Goal: Task Accomplishment & Management: Use online tool/utility

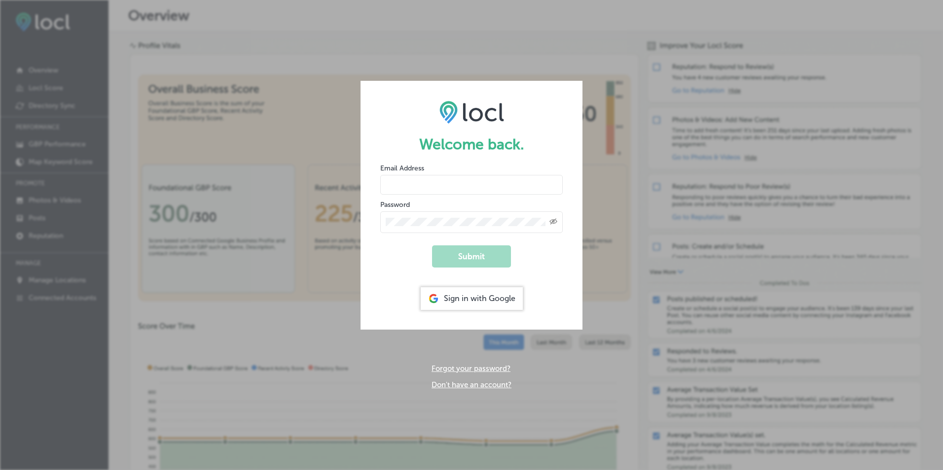
click at [484, 191] on input "email" at bounding box center [471, 185] width 182 height 20
type input "elizabethbolton@visitparkcity.com"
click at [459, 256] on button "Submit" at bounding box center [471, 257] width 79 height 22
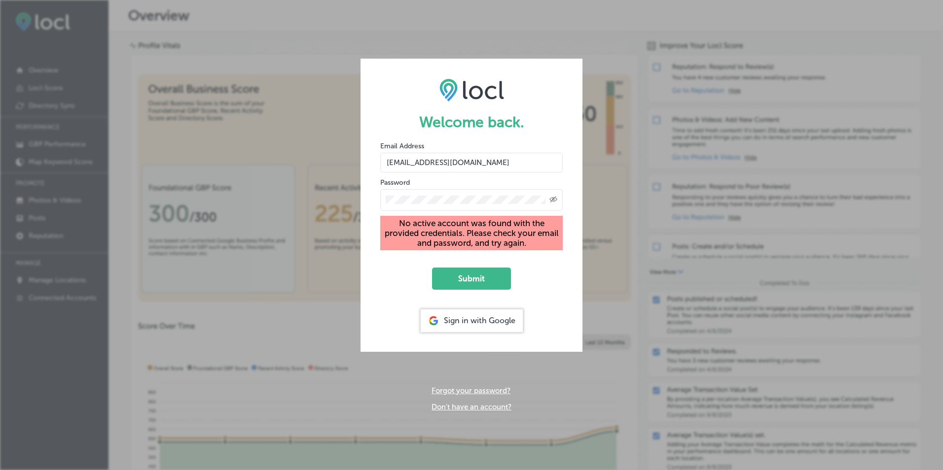
click at [473, 391] on link "Forgot your password?" at bounding box center [470, 391] width 79 height 9
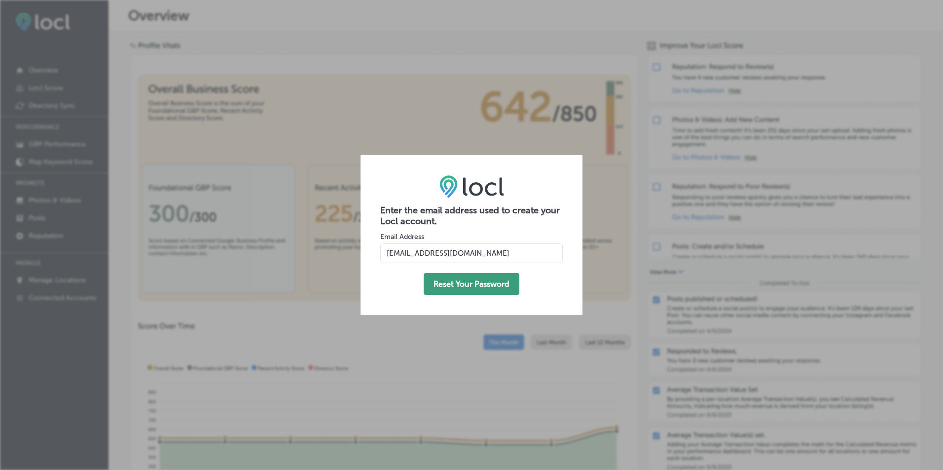
click at [470, 286] on button "Reset Your Password" at bounding box center [472, 284] width 96 height 22
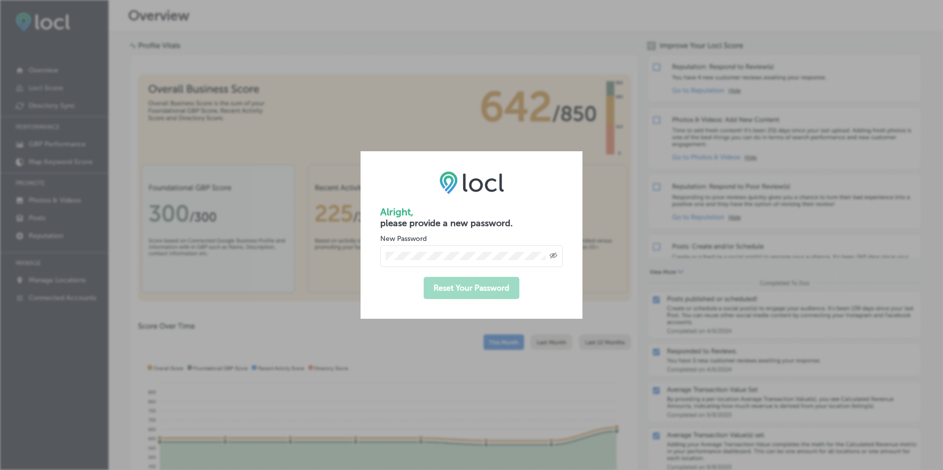
click at [436, 251] on div "Created with Sketch." at bounding box center [471, 257] width 182 height 22
click at [552, 255] on icon "Created with Sketch." at bounding box center [553, 255] width 8 height 6
click at [458, 285] on button "Reset Your Password" at bounding box center [472, 288] width 96 height 22
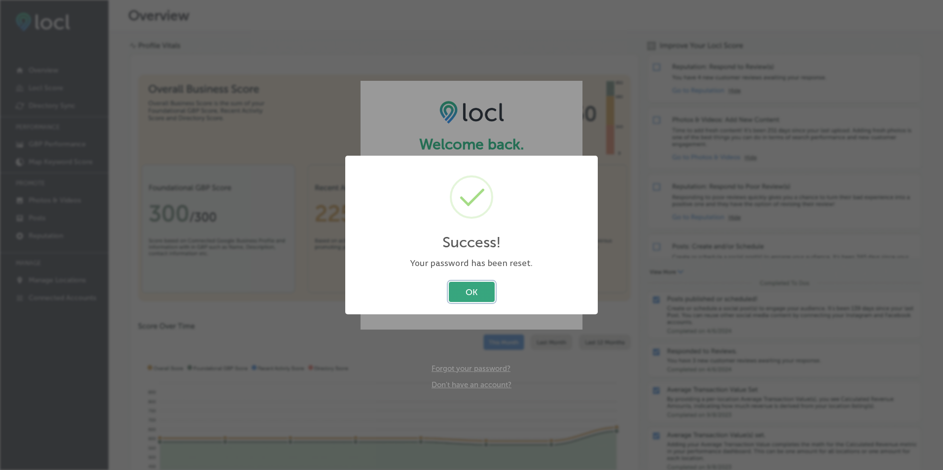
click at [473, 293] on button "OK" at bounding box center [472, 292] width 46 height 20
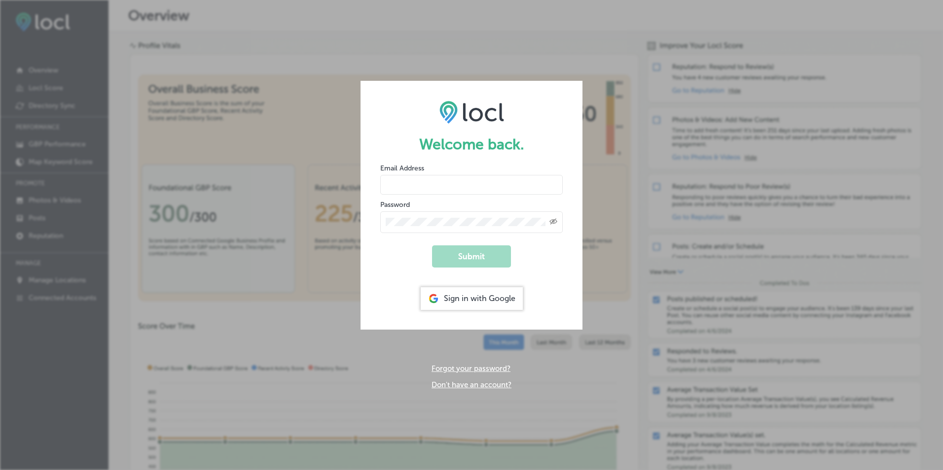
click at [494, 182] on input "email" at bounding box center [471, 185] width 182 height 20
click at [470, 180] on input "email" at bounding box center [471, 185] width 182 height 20
type input "elizabethbolton@visitparkcity.com"
click at [554, 221] on icon "Created with Sketch." at bounding box center [553, 221] width 8 height 6
click at [477, 251] on button "Submit" at bounding box center [471, 257] width 79 height 22
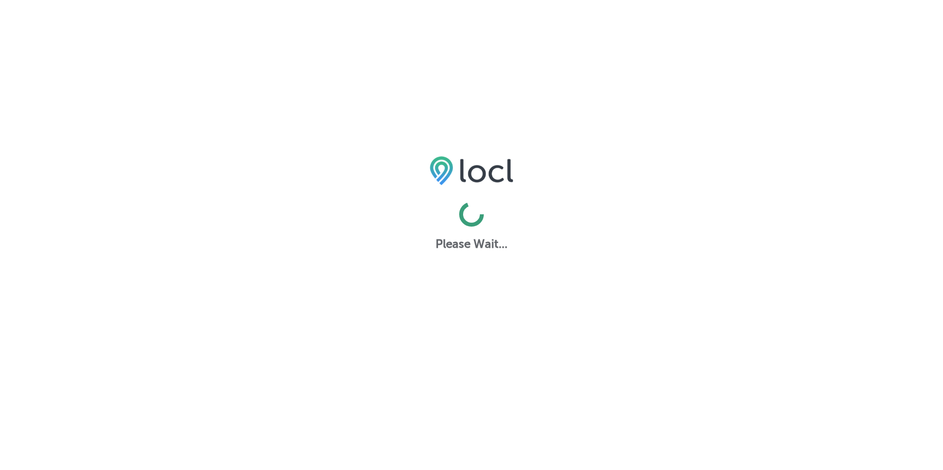
select select "US"
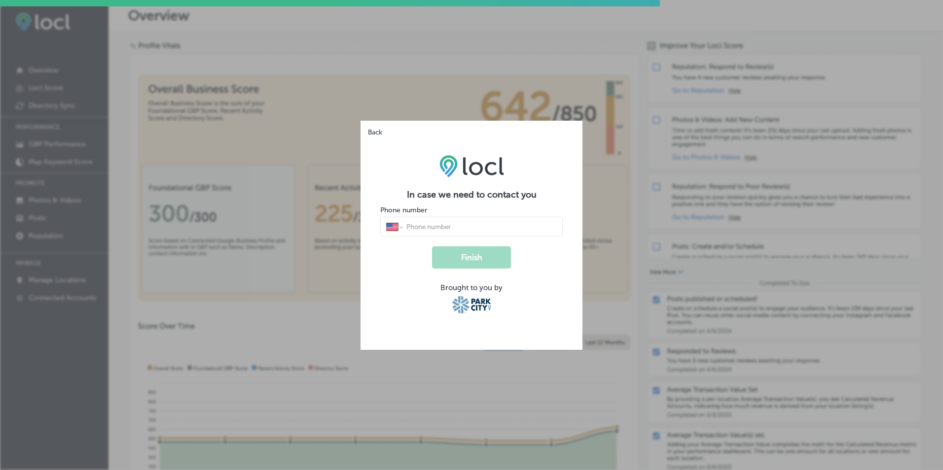
click at [462, 227] on input "tel" at bounding box center [480, 226] width 151 height 9
click at [467, 264] on button "Finish" at bounding box center [471, 258] width 79 height 22
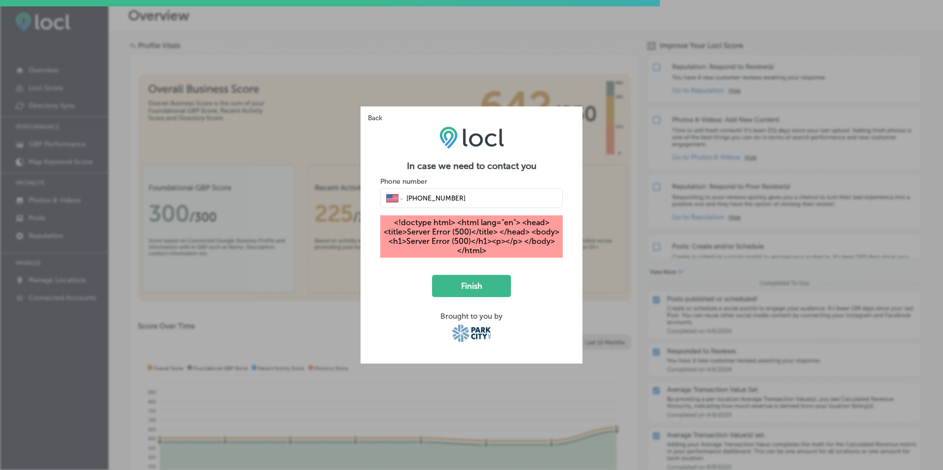
click at [415, 198] on input "1 (435) 659-8525" at bounding box center [480, 198] width 151 height 9
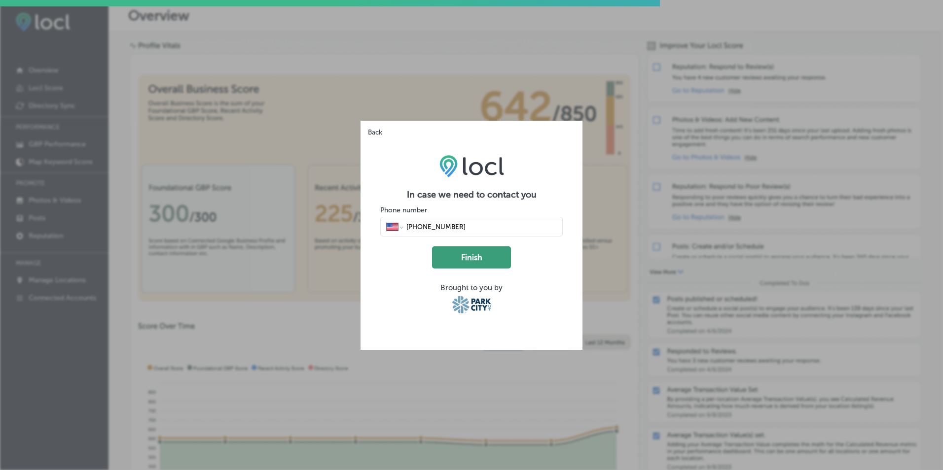
type input "(435) 659-8525"
click at [466, 256] on button "Finish" at bounding box center [471, 258] width 79 height 22
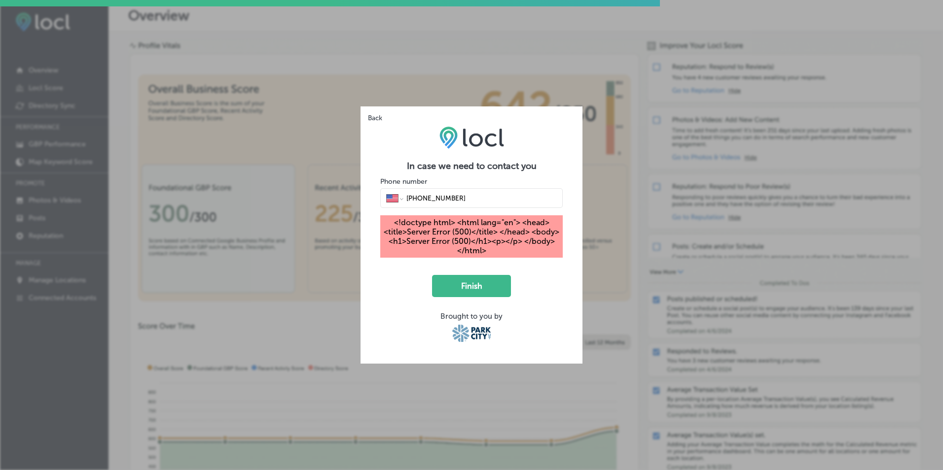
click at [375, 115] on button "Back" at bounding box center [372, 114] width 25 height 16
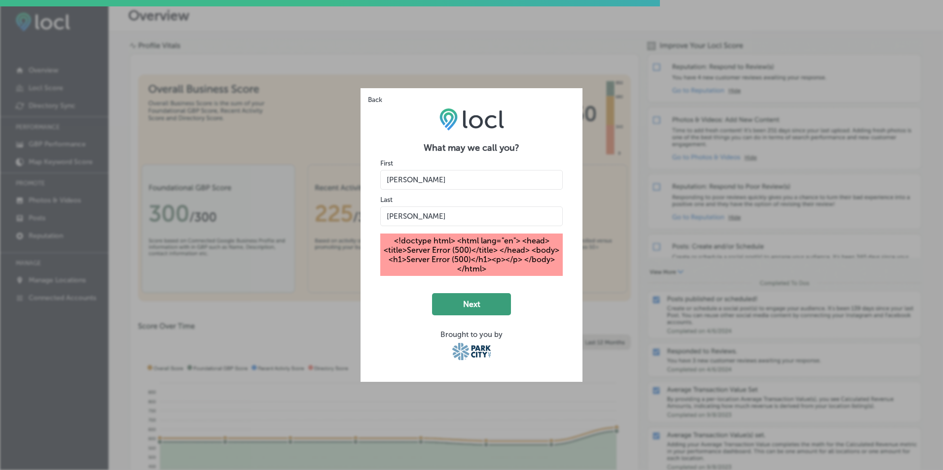
click at [471, 306] on button "Next" at bounding box center [471, 304] width 79 height 22
click at [477, 247] on div "<!doctype html> <html lang="en"> <head> <title>Server Error (500)</title> </hea…" at bounding box center [471, 255] width 182 height 42
click at [366, 92] on button "Back" at bounding box center [372, 96] width 25 height 16
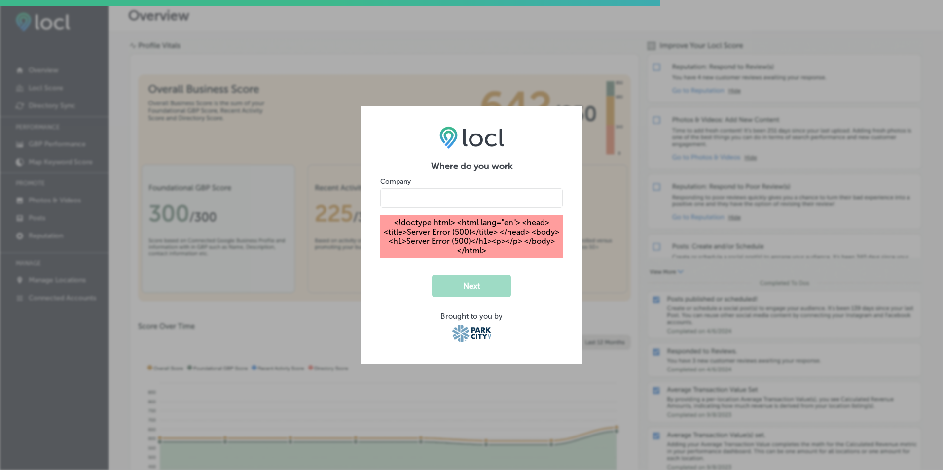
click at [368, 94] on div "Where do you work Company <!doctype html> <html lang="en"> <head> <title>Server…" at bounding box center [471, 235] width 943 height 470
click at [471, 197] on input "name" at bounding box center [471, 198] width 182 height 20
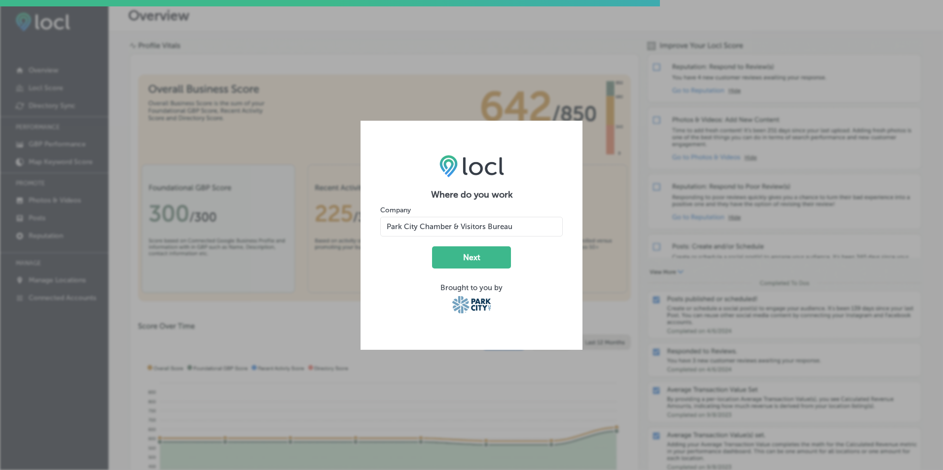
type input "Park City Chamber & Visitors Bureau"
click at [432, 247] on button "Next" at bounding box center [471, 258] width 79 height 22
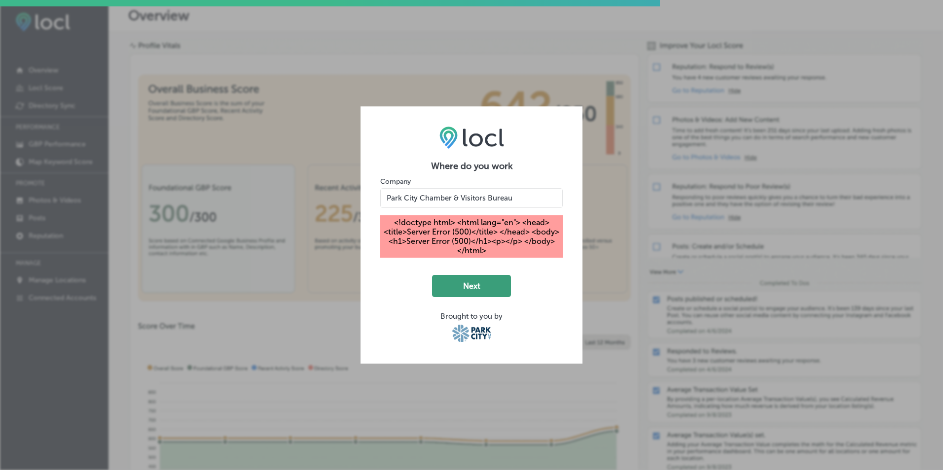
click at [475, 293] on button "Next" at bounding box center [471, 286] width 79 height 22
click at [644, 238] on div "Where do you work Company <!doctype html> <html lang="en"> <head> <title>Server…" at bounding box center [471, 235] width 943 height 470
click at [626, 226] on div "Where do you work Company <!doctype html> <html lang="en"> <head> <title>Server…" at bounding box center [471, 235] width 943 height 470
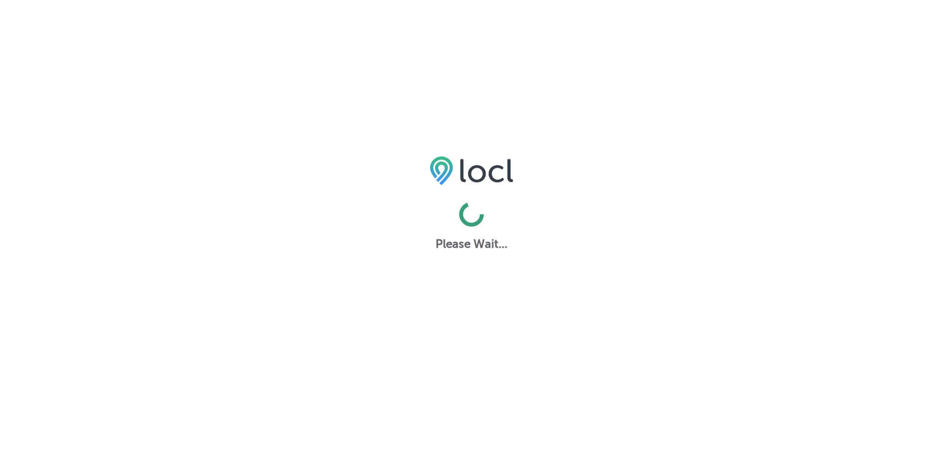
select select "US"
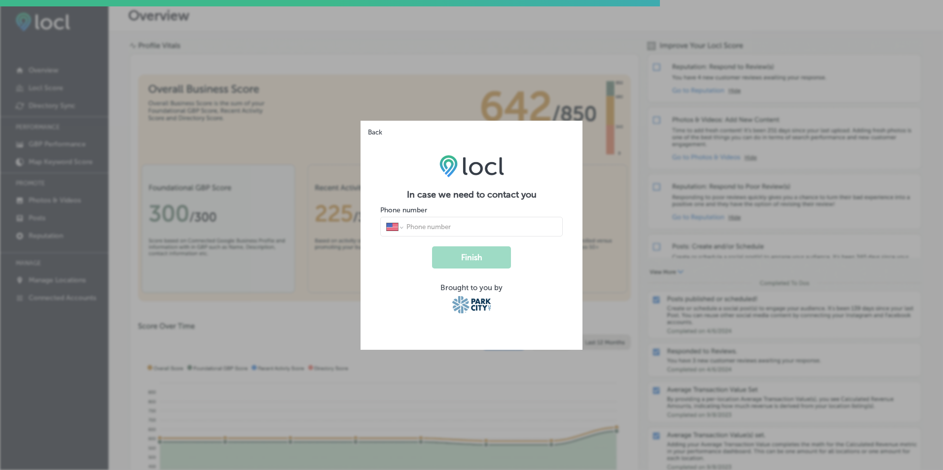
click at [374, 132] on button "Back" at bounding box center [372, 129] width 25 height 16
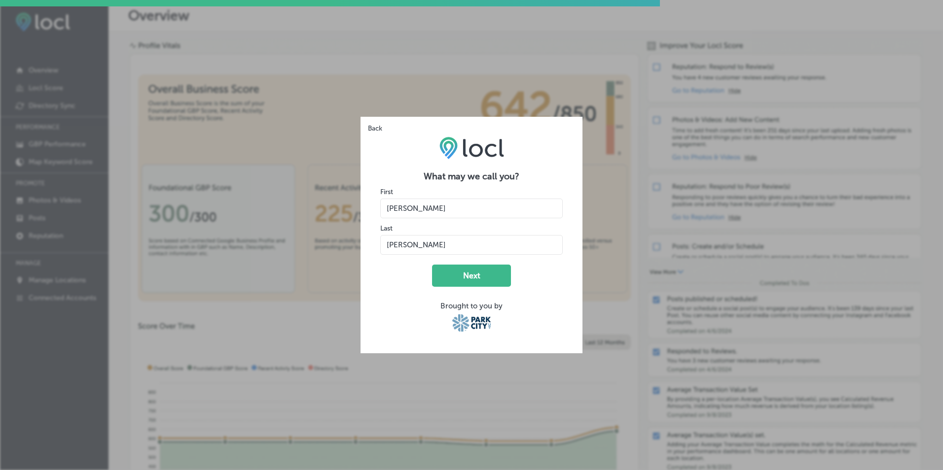
click at [374, 127] on button "Back" at bounding box center [372, 125] width 25 height 16
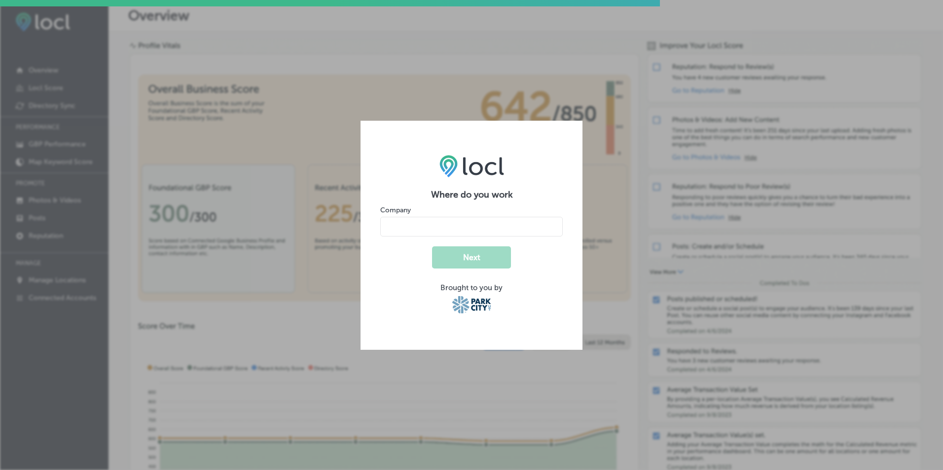
click at [413, 227] on input "name" at bounding box center [471, 227] width 182 height 20
click at [485, 260] on button "Next" at bounding box center [471, 258] width 79 height 22
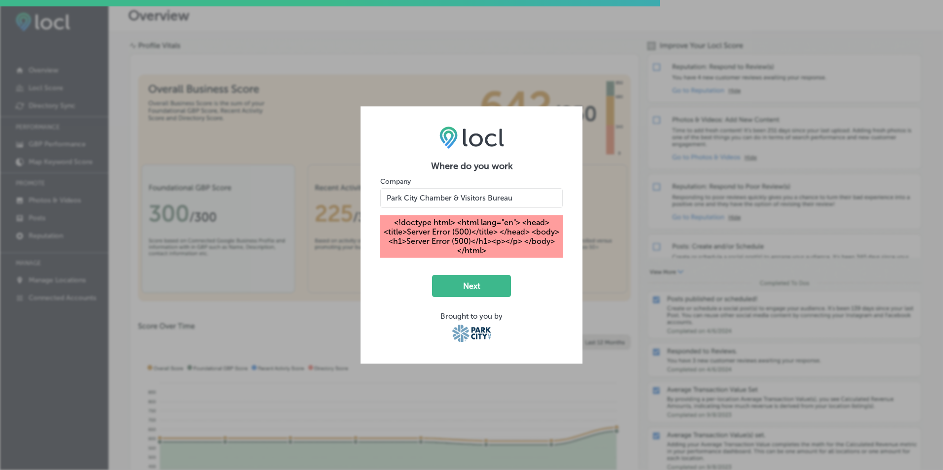
drag, startPoint x: 452, startPoint y: 196, endPoint x: 603, endPoint y: 196, distance: 151.4
click at [603, 196] on div "Where do you work Company <!doctype html> <html lang="en"> <head> <title>Server…" at bounding box center [471, 235] width 943 height 470
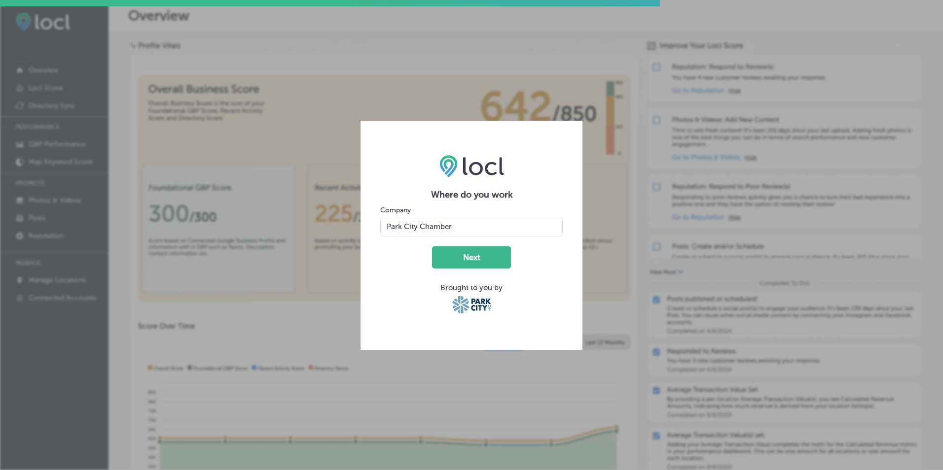
click at [478, 228] on input "name" at bounding box center [471, 227] width 182 height 20
type input "Park City Chamber"
click at [488, 183] on div "Where do you work Company Next Brought to you by" at bounding box center [471, 235] width 222 height 200
click at [487, 259] on button "Next" at bounding box center [471, 258] width 79 height 22
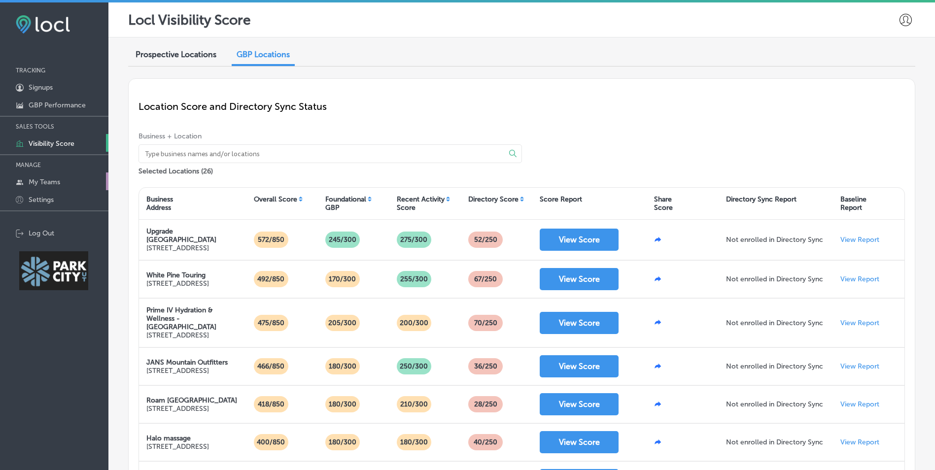
click at [45, 176] on link "My Teams" at bounding box center [54, 182] width 108 height 18
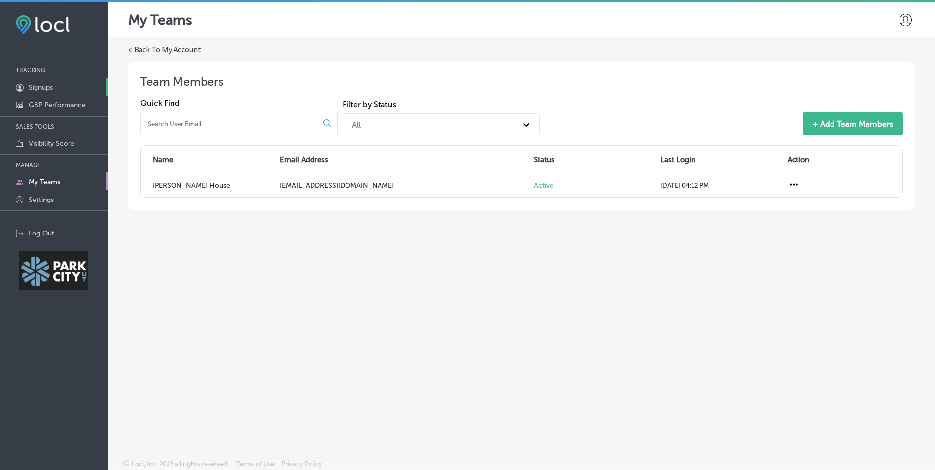
click at [52, 95] on link "1C5FB5B5-4719-4D7E-806B-B4503F7351CA Created with sketchtool. Signups" at bounding box center [54, 87] width 108 height 18
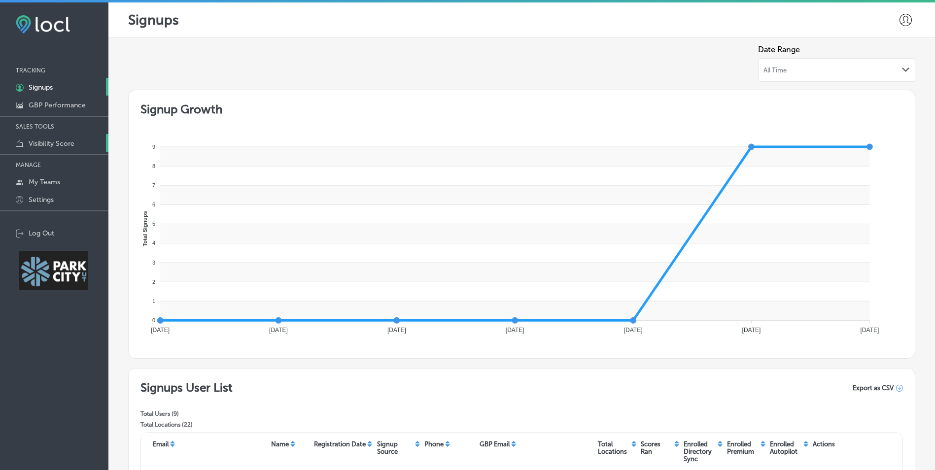
click at [57, 141] on p "Visibility Score" at bounding box center [52, 144] width 46 height 8
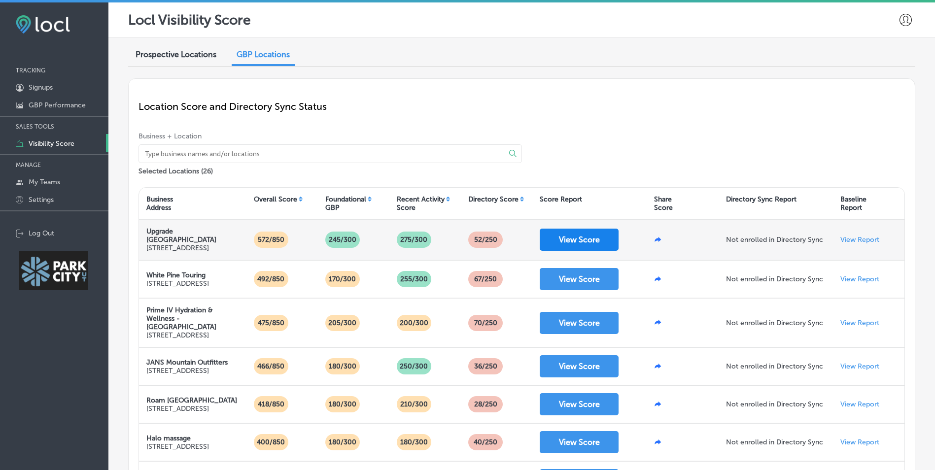
click at [581, 247] on button "View Score" at bounding box center [579, 240] width 79 height 22
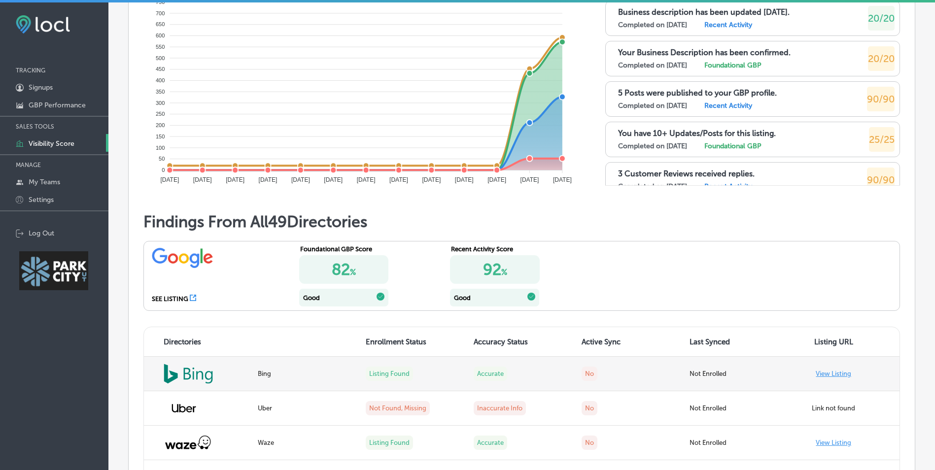
scroll to position [690, 0]
